Goal: Check status

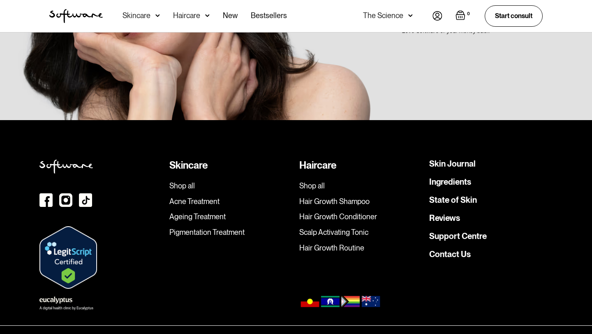
scroll to position [2326, 0]
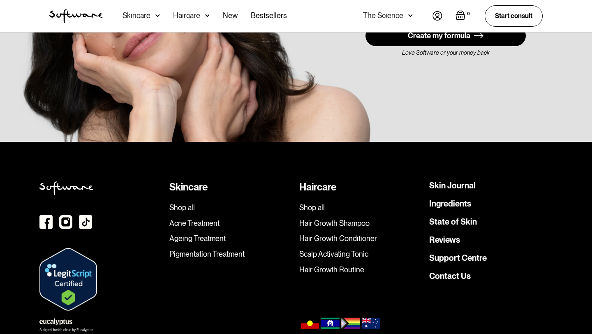
click at [58, 318] on img at bounding box center [55, 321] width 33 height 7
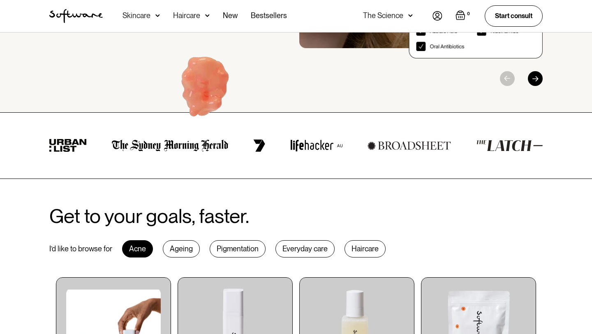
scroll to position [0, 0]
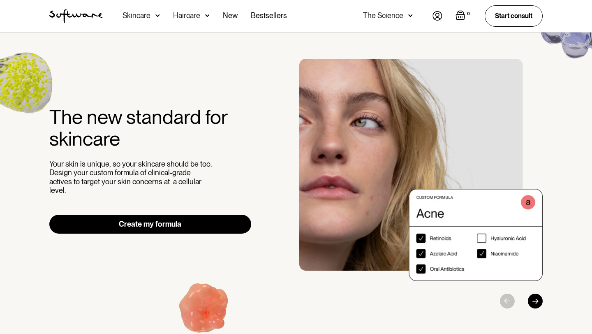
drag, startPoint x: 123, startPoint y: 88, endPoint x: 282, endPoint y: 88, distance: 159.2
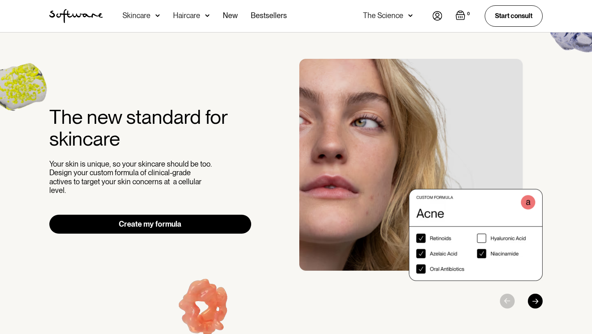
click at [282, 88] on div "The new standard for skincare Your skin is unique, so your skincare should be t…" at bounding box center [295, 184] width 513 height 250
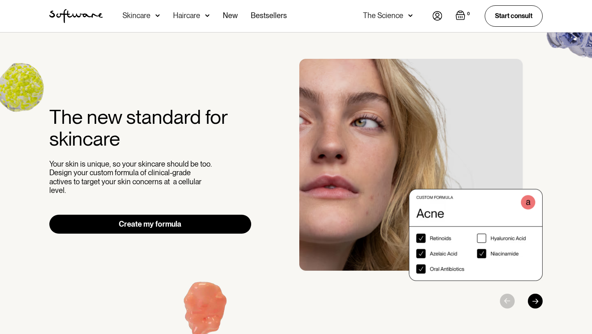
click at [277, 137] on div "The new standard for skincare Your skin is unique, so your skincare should be t…" at bounding box center [295, 184] width 513 height 250
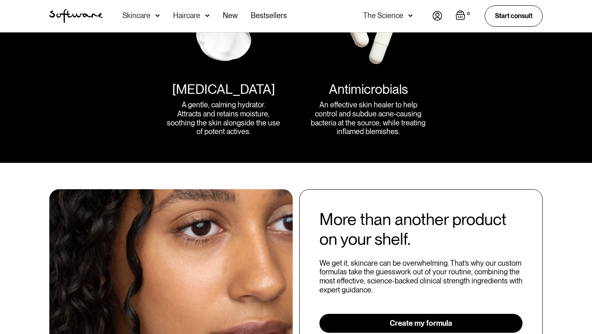
scroll to position [1325, 0]
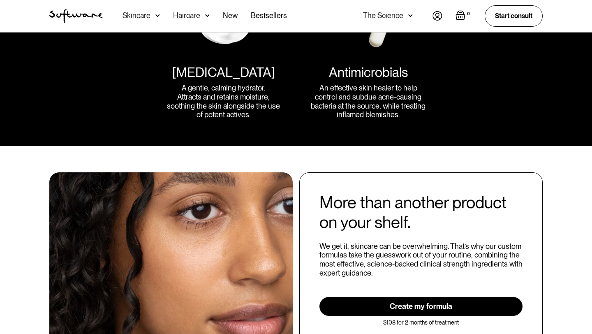
click at [439, 16] on img at bounding box center [438, 15] width 10 height 9
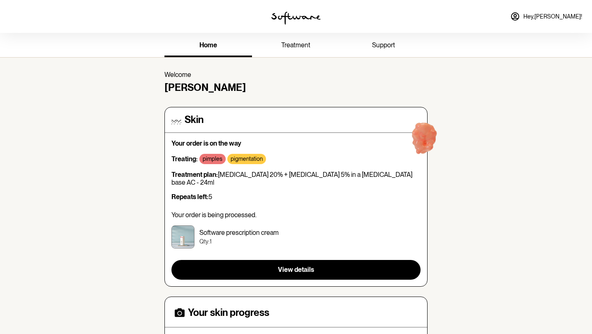
click at [309, 180] on div "Treatment plan: [MEDICAL_DATA] 20% + [MEDICAL_DATA] 5% in a [MEDICAL_DATA] base…" at bounding box center [296, 212] width 249 height 83
click at [303, 180] on div "Treatment plan: [MEDICAL_DATA] 20% + [MEDICAL_DATA] 5% in a [MEDICAL_DATA] base…" at bounding box center [296, 212] width 249 height 83
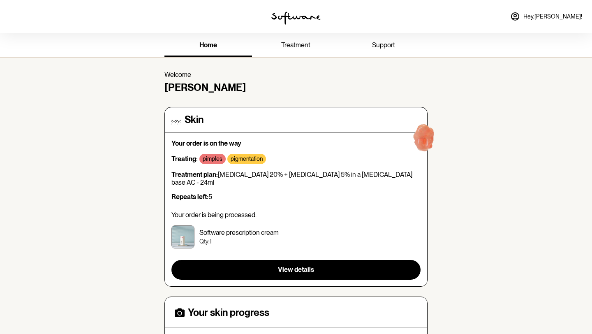
click at [303, 180] on div "Treatment plan: [MEDICAL_DATA] 20% + [MEDICAL_DATA] 5% in a [MEDICAL_DATA] base…" at bounding box center [296, 212] width 249 height 83
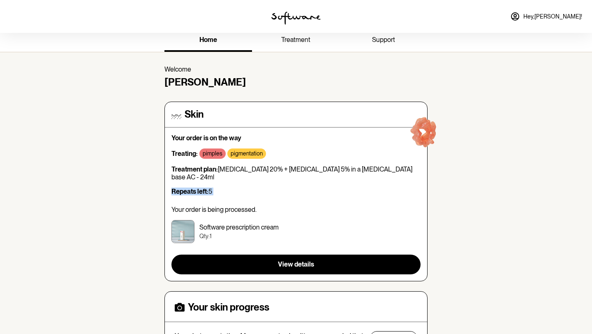
scroll to position [0, 0]
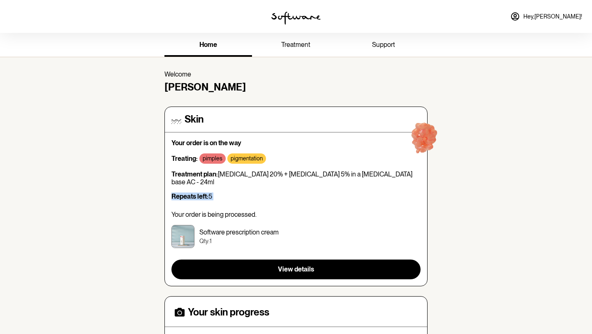
click at [346, 168] on div "Your order is on the way Treating: pimples pigmentation Treatment plan: Azelaic…" at bounding box center [296, 209] width 249 height 140
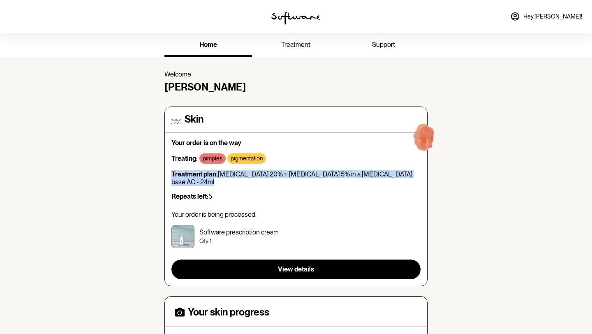
click at [346, 168] on div "Your order is on the way Treating: pimples pigmentation Treatment plan: Azelaic…" at bounding box center [296, 209] width 249 height 140
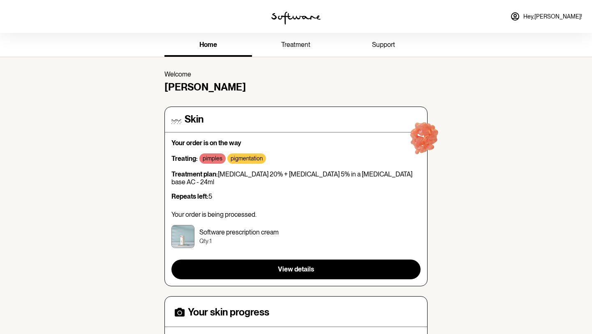
click at [346, 168] on div "Your order is on the way Treating: pimples pigmentation Treatment plan: Azelaic…" at bounding box center [296, 209] width 249 height 140
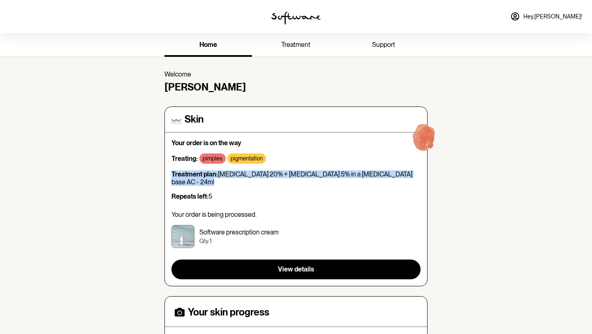
click at [396, 169] on div "Your order is on the way Treating: pimples pigmentation Treatment plan: Azelaic…" at bounding box center [296, 209] width 249 height 140
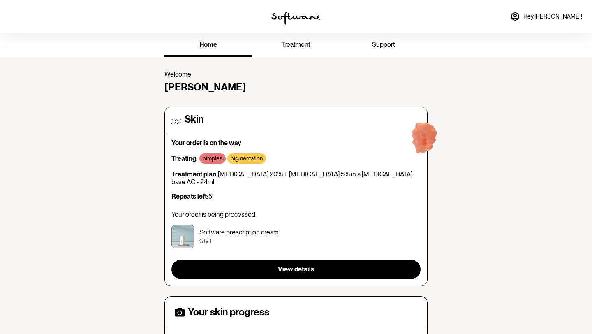
click at [396, 169] on div "Your order is on the way Treating: pimples pigmentation Treatment plan: Azelaic…" at bounding box center [296, 209] width 249 height 140
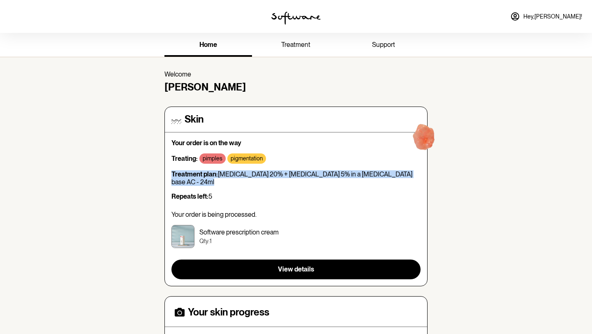
click at [386, 165] on div "Your order is on the way Treating: pimples pigmentation Treatment plan: Azelaic…" at bounding box center [296, 209] width 249 height 140
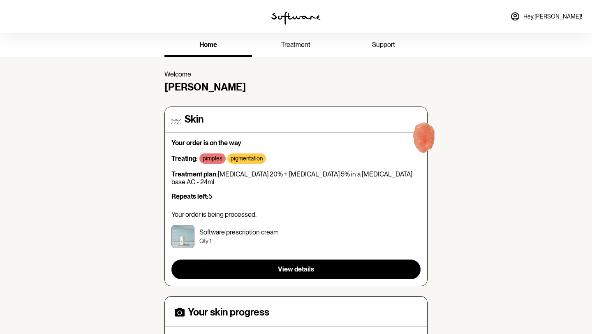
click at [386, 165] on div "Your order is on the way Treating: pimples pigmentation Treatment plan: Azelaic…" at bounding box center [296, 209] width 249 height 140
